Goal: Find specific page/section: Find specific page/section

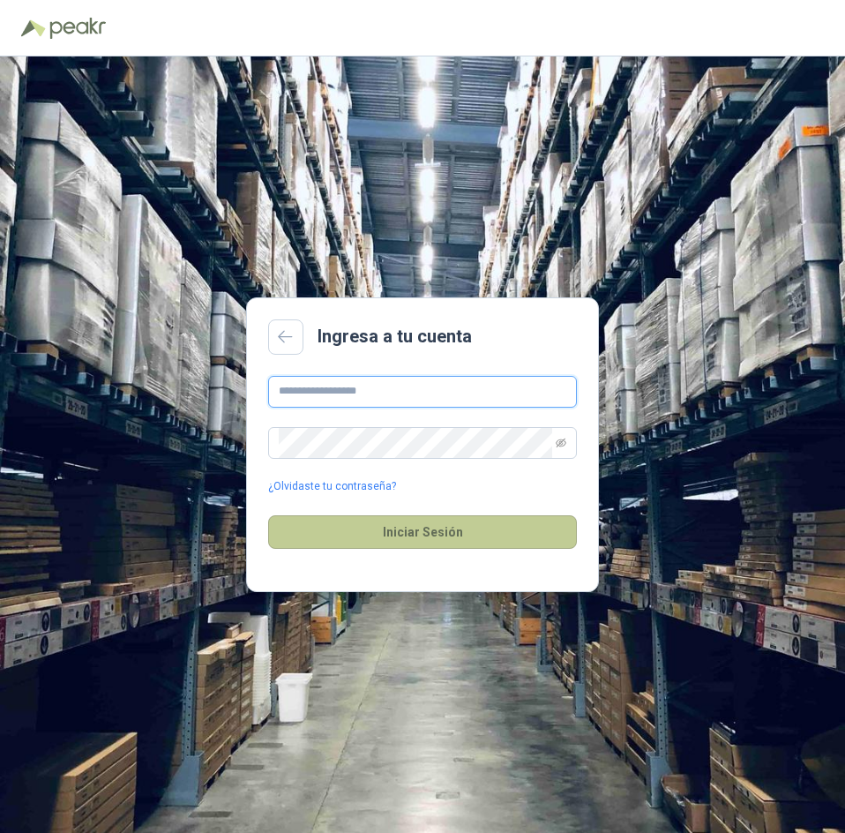
type input "**********"
click at [377, 534] on button "Iniciar Sesión" at bounding box center [422, 532] width 309 height 34
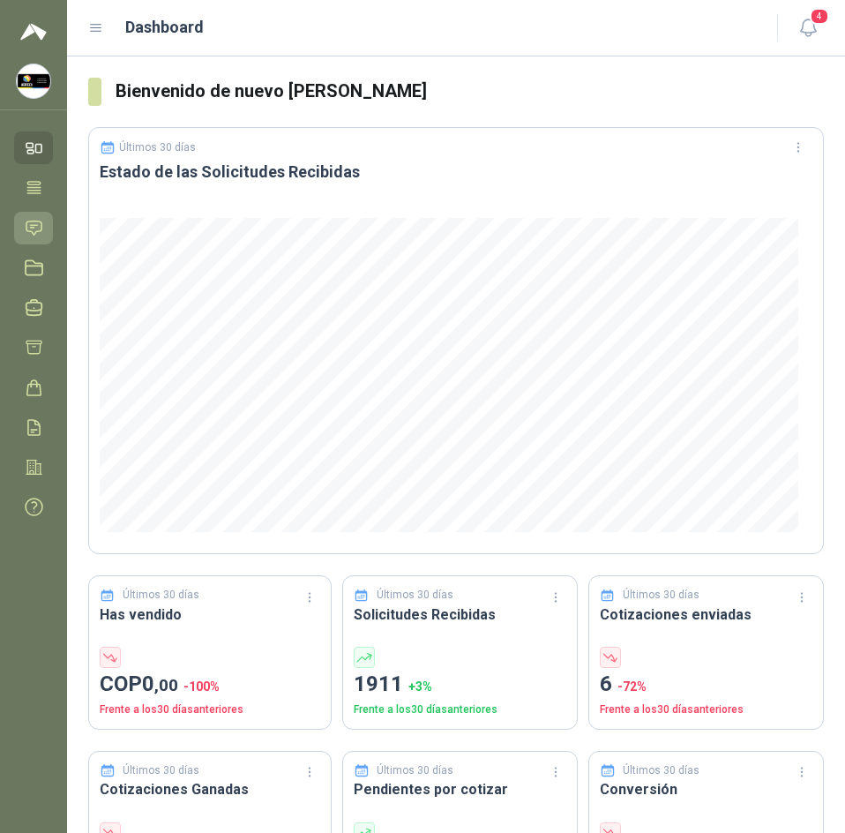
click at [25, 235] on icon at bounding box center [34, 228] width 19 height 19
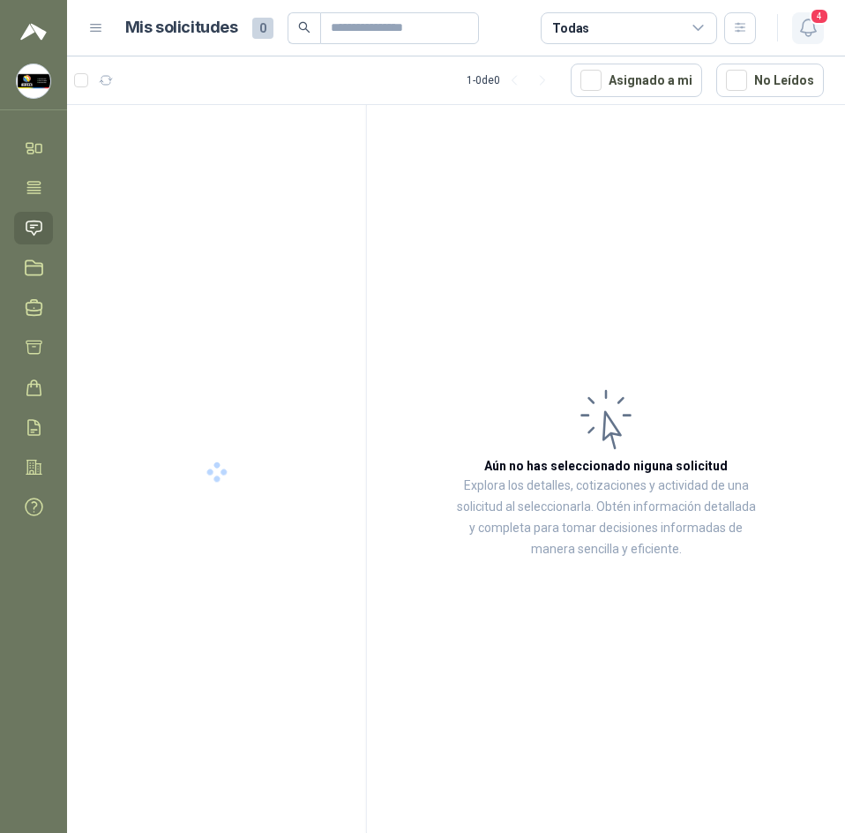
click at [801, 29] on icon "button" at bounding box center [808, 28] width 22 height 22
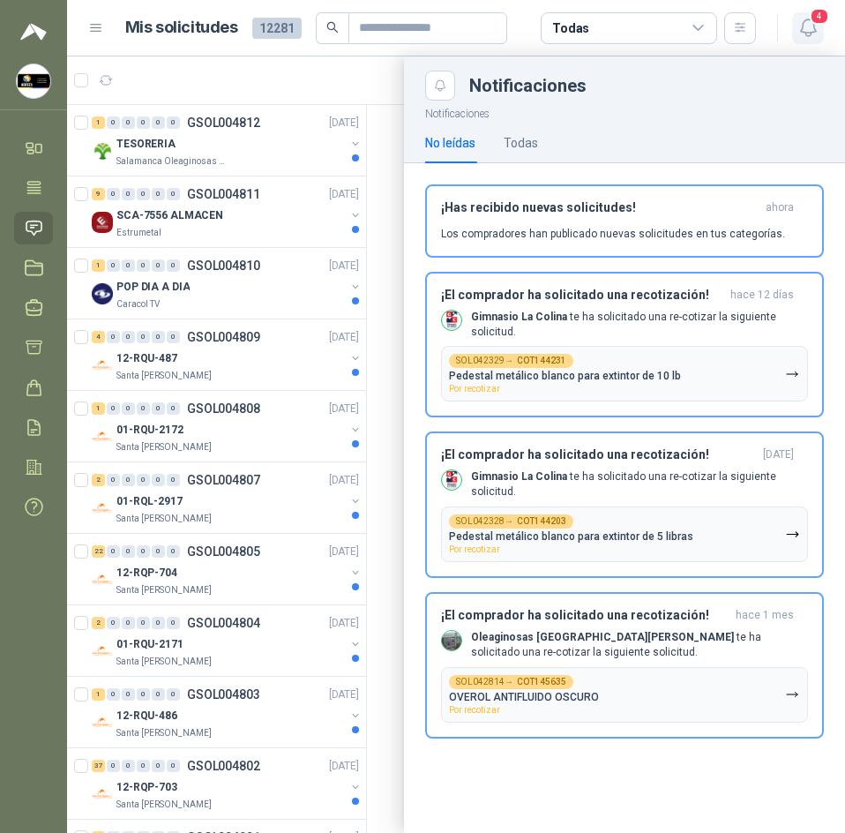
click at [802, 29] on icon "button" at bounding box center [807, 27] width 15 height 17
click at [774, 44] on header "Mis solicitudes 12281 Todas 4" at bounding box center [456, 28] width 778 height 56
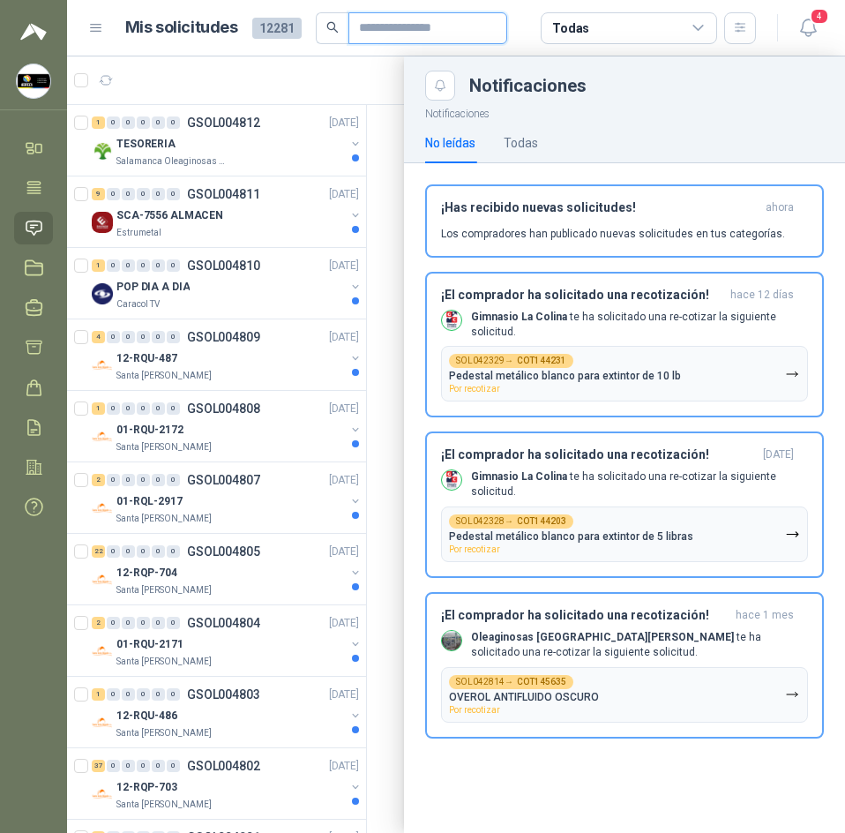
click at [363, 27] on input "text" at bounding box center [420, 28] width 123 height 30
type input "**********"
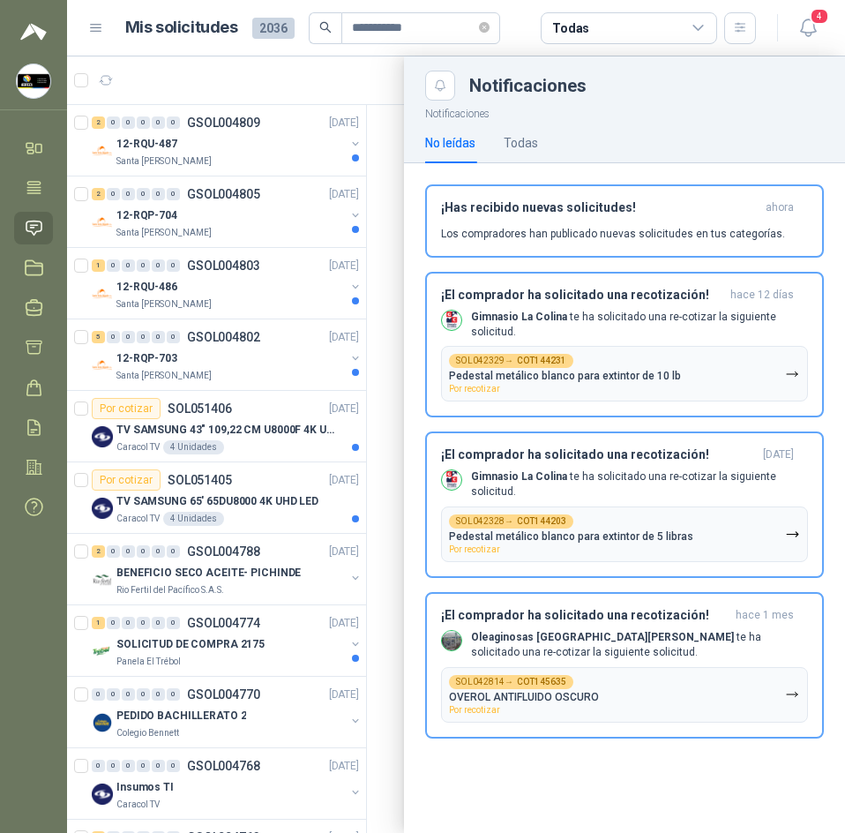
click at [385, 170] on div at bounding box center [456, 444] width 778 height 776
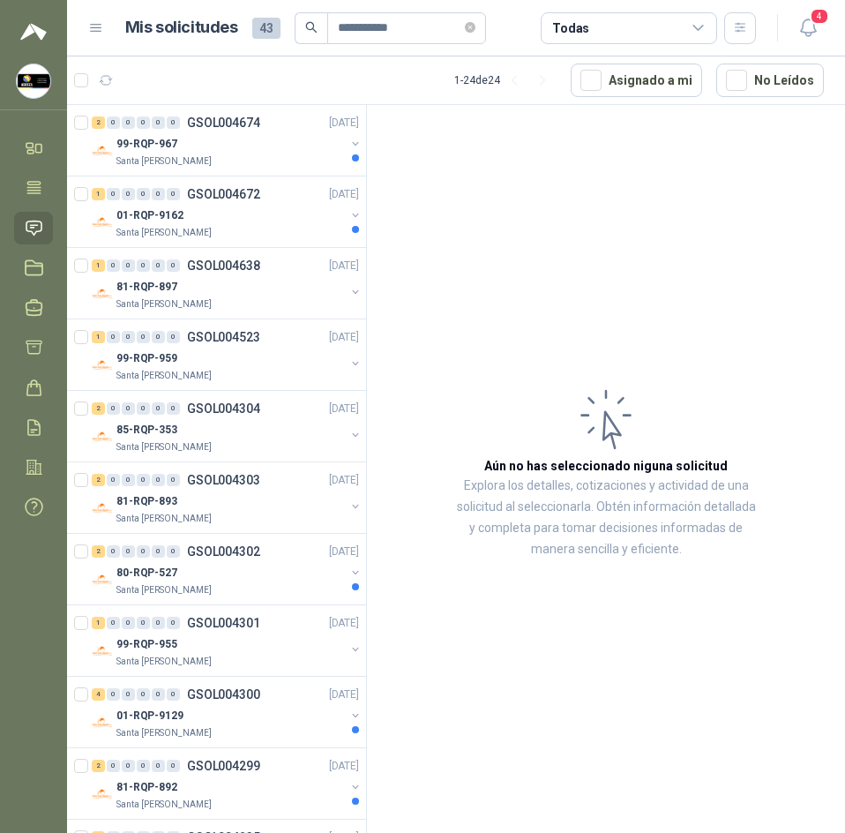
click at [34, 221] on icon at bounding box center [34, 228] width 19 height 19
click at [111, 82] on icon "button" at bounding box center [106, 80] width 15 height 15
click at [809, 31] on icon "button" at bounding box center [808, 28] width 22 height 22
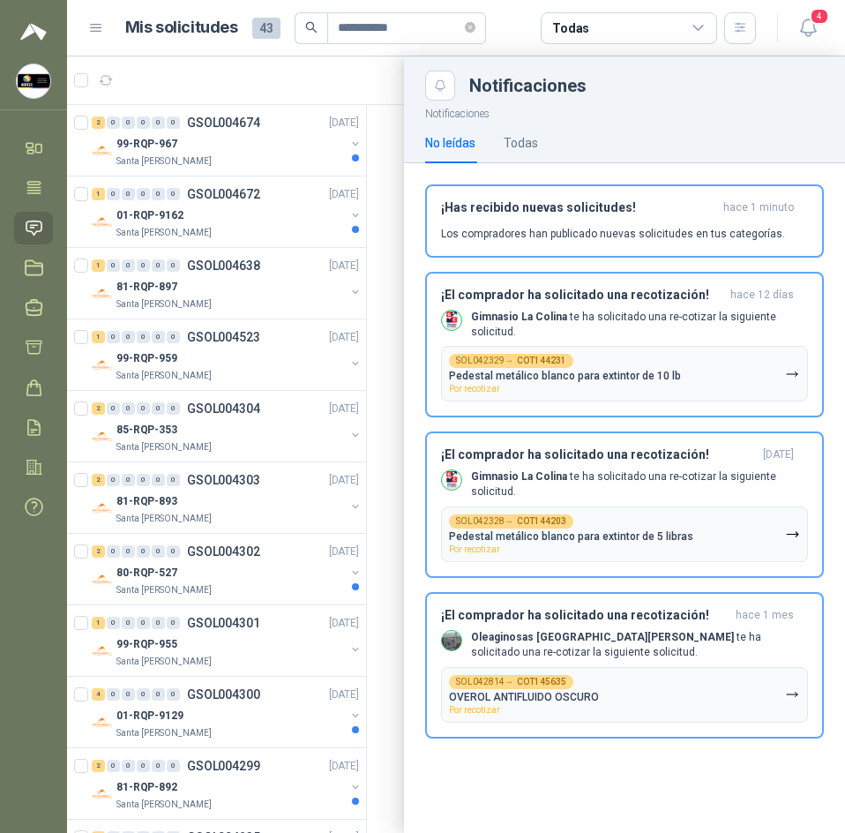
click at [371, 139] on div at bounding box center [456, 444] width 778 height 776
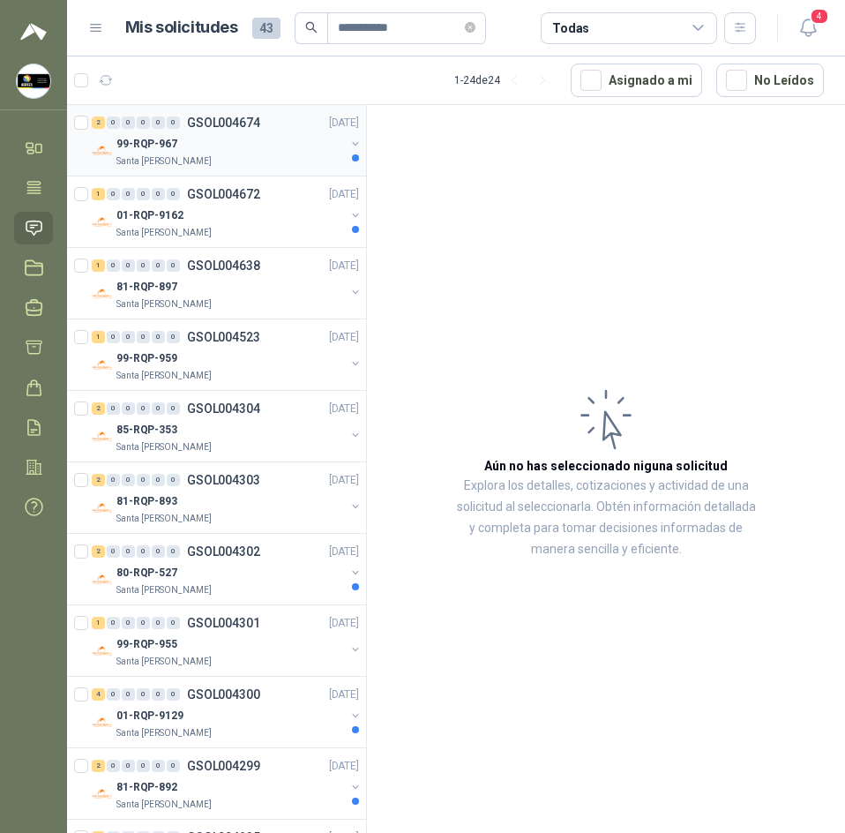
click at [248, 153] on div "99-RQP-967" at bounding box center [230, 143] width 228 height 21
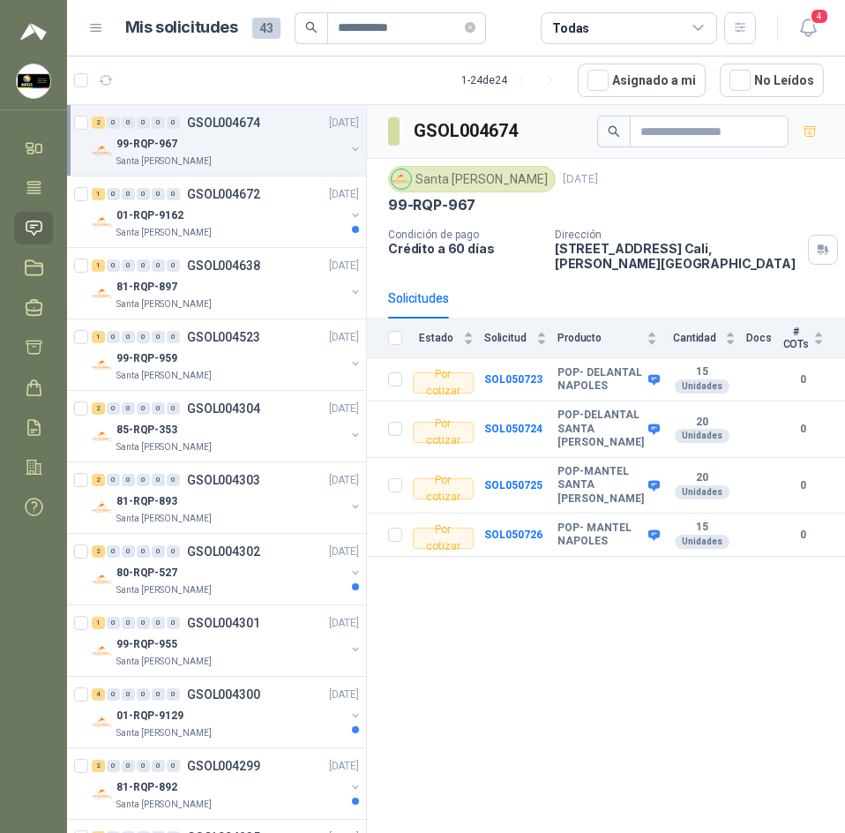
click at [35, 224] on icon at bounding box center [34, 228] width 19 height 19
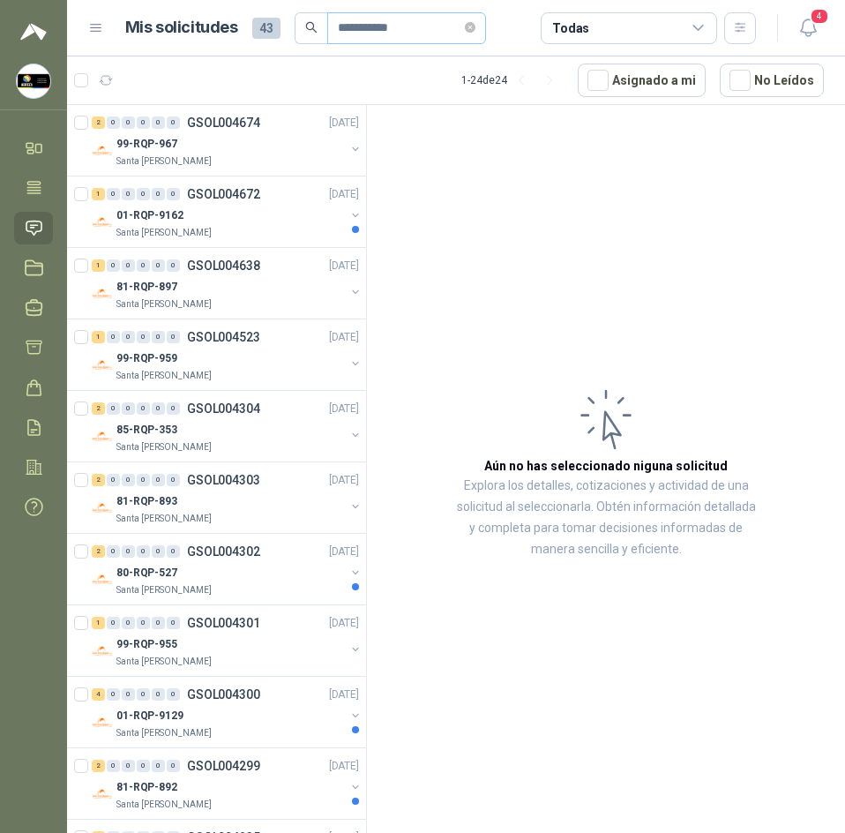
click at [486, 26] on span "**********" at bounding box center [406, 28] width 159 height 32
click at [475, 24] on icon "close-circle" at bounding box center [470, 27] width 11 height 11
click at [32, 232] on icon at bounding box center [33, 227] width 15 height 14
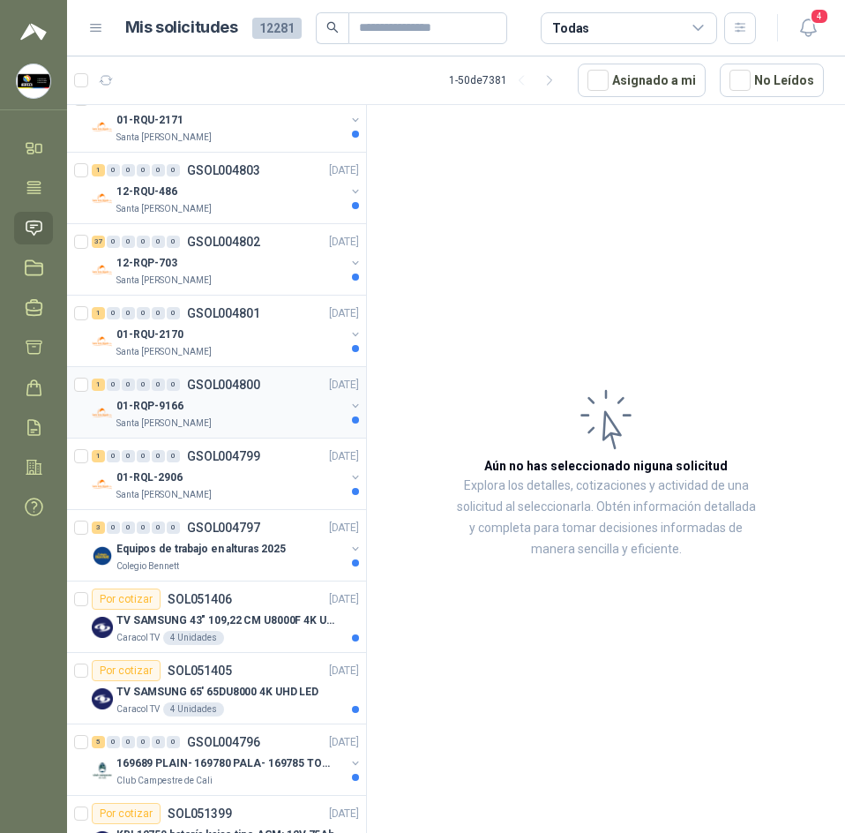
scroll to position [529, 0]
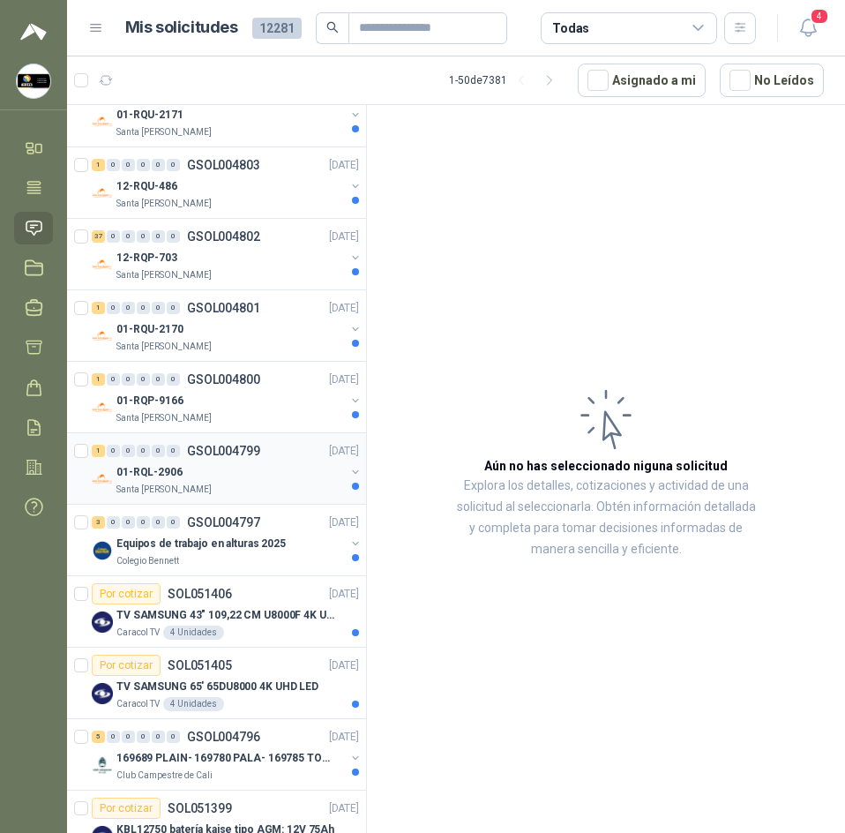
click at [243, 481] on div "01-RQL-2906" at bounding box center [230, 471] width 228 height 21
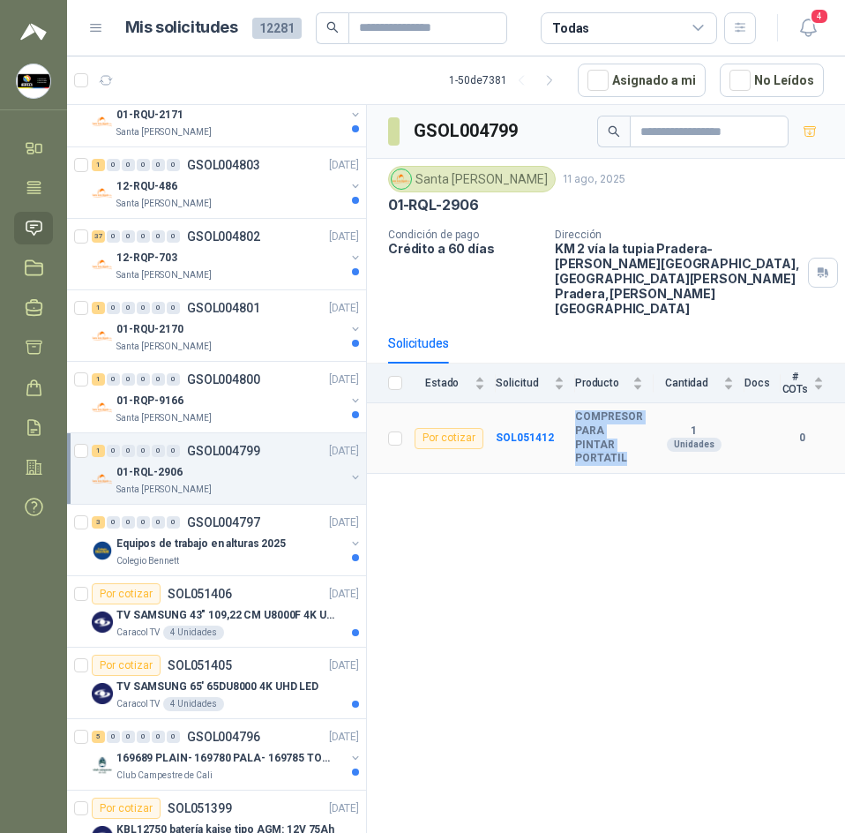
drag, startPoint x: 576, startPoint y: 392, endPoint x: 635, endPoint y: 429, distance: 69.3
click at [635, 429] on tr "Por cotizar SOL051412 COMPRESOR PARA PINTAR PORTATIL 1 Unidades 0" at bounding box center [606, 438] width 478 height 70
